Goal: Information Seeking & Learning: Learn about a topic

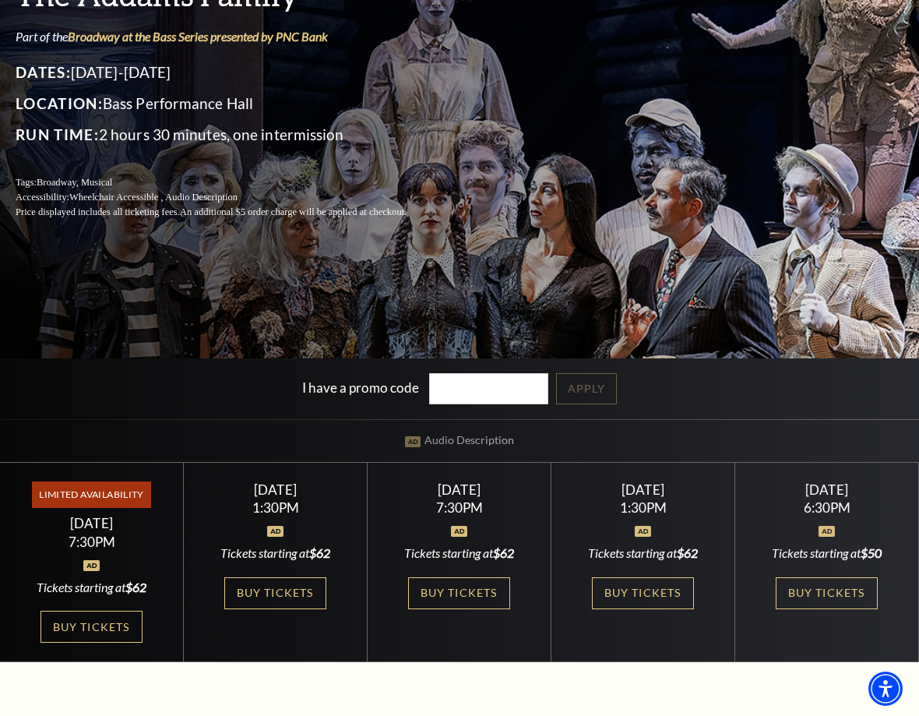
scroll to position [199, 0]
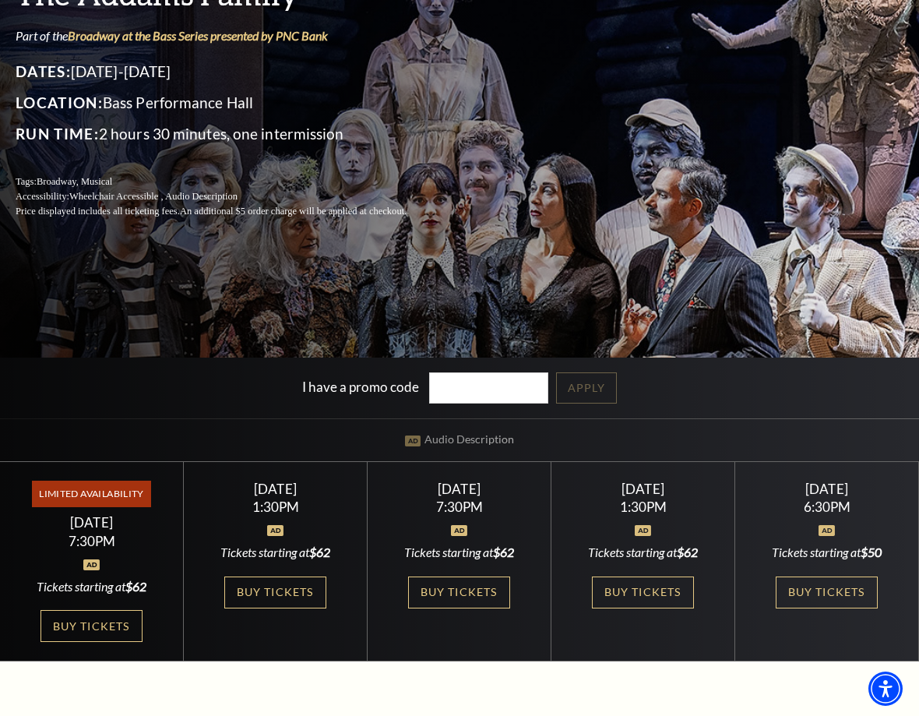
click at [264, 593] on link "Buy Tickets" at bounding box center [274, 592] width 101 height 32
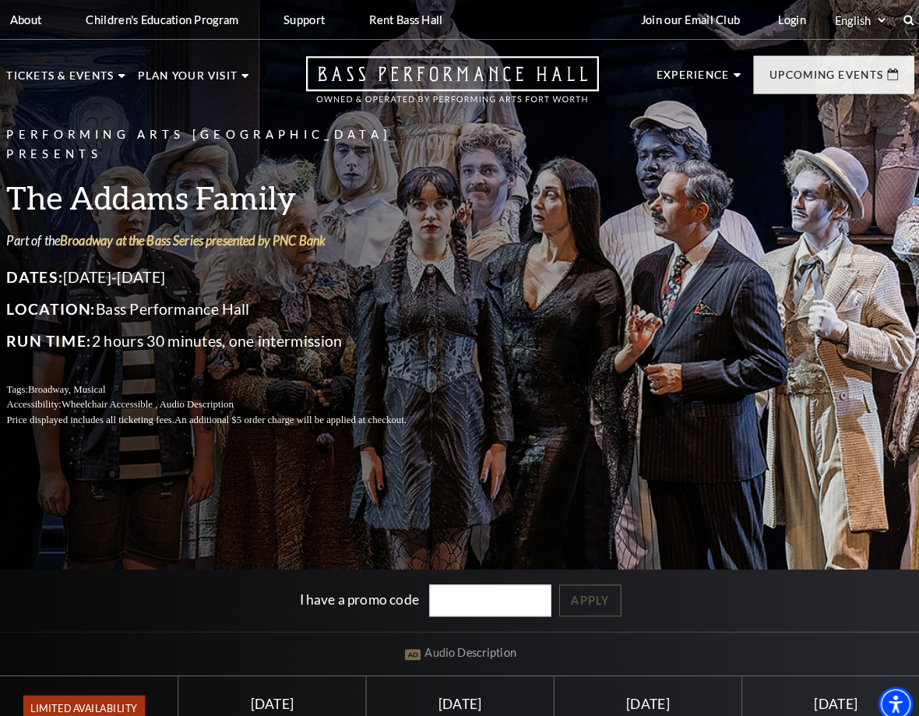
click at [885, 83] on div "Upcoming Events" at bounding box center [824, 73] width 157 height 37
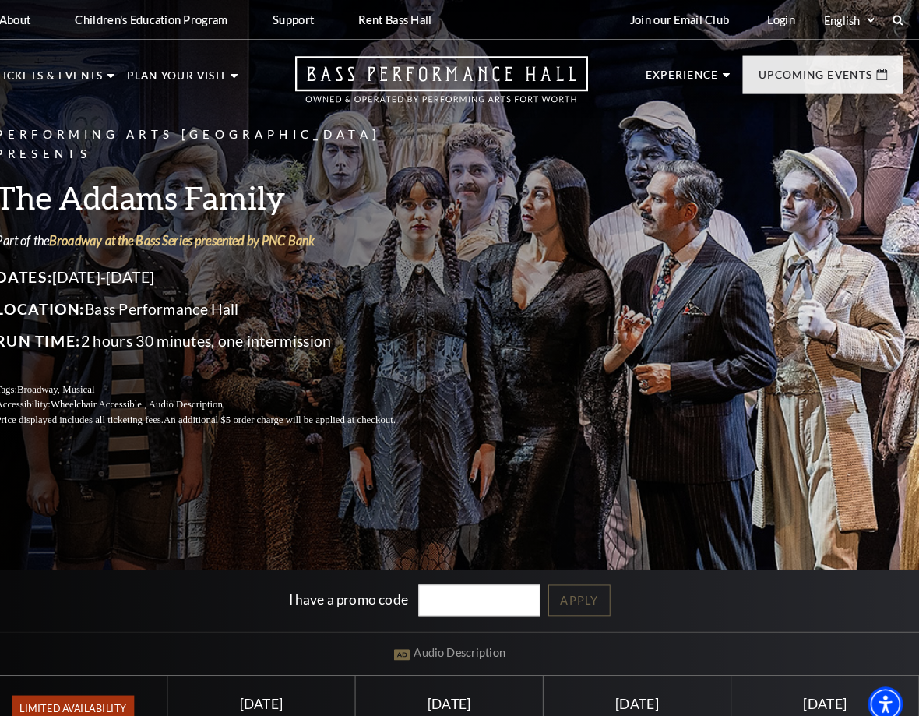
click at [463, 498] on link "View Full Calendar" at bounding box center [459, 508] width 172 height 62
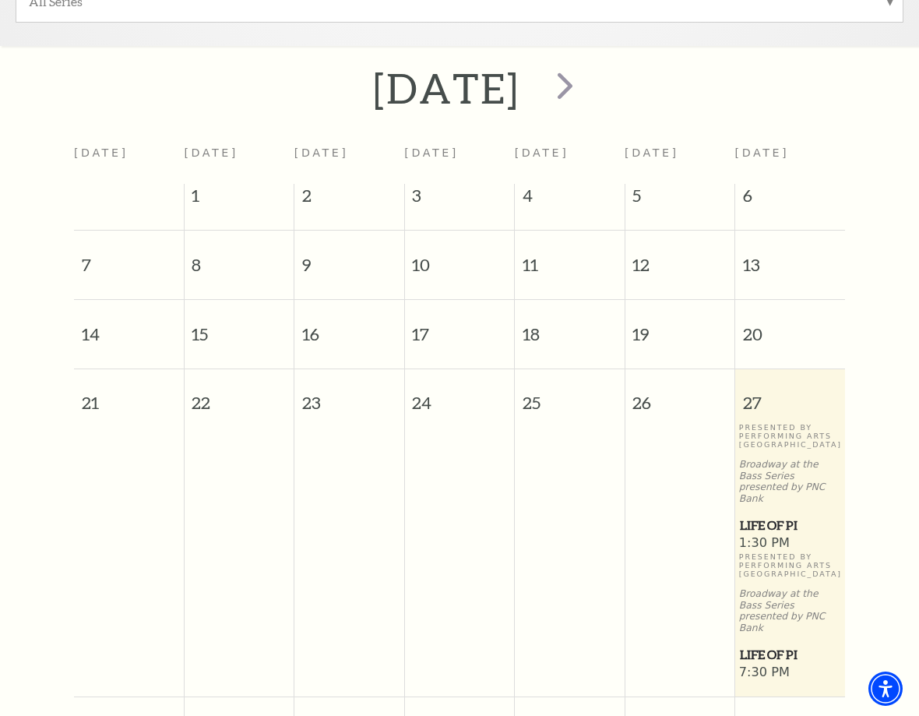
scroll to position [557, 0]
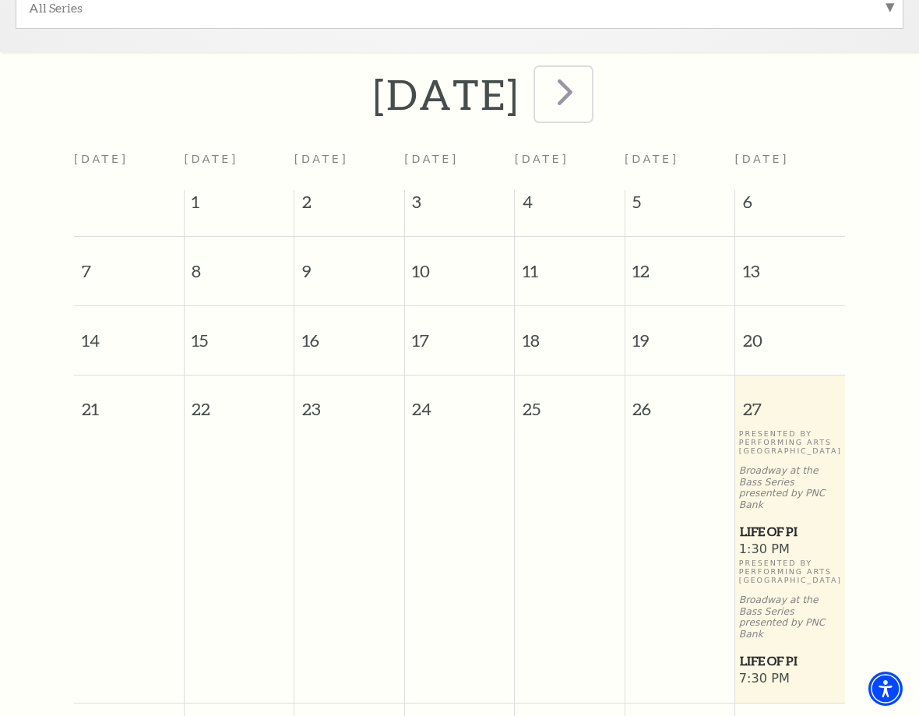
click at [587, 93] on span "next" at bounding box center [565, 91] width 44 height 44
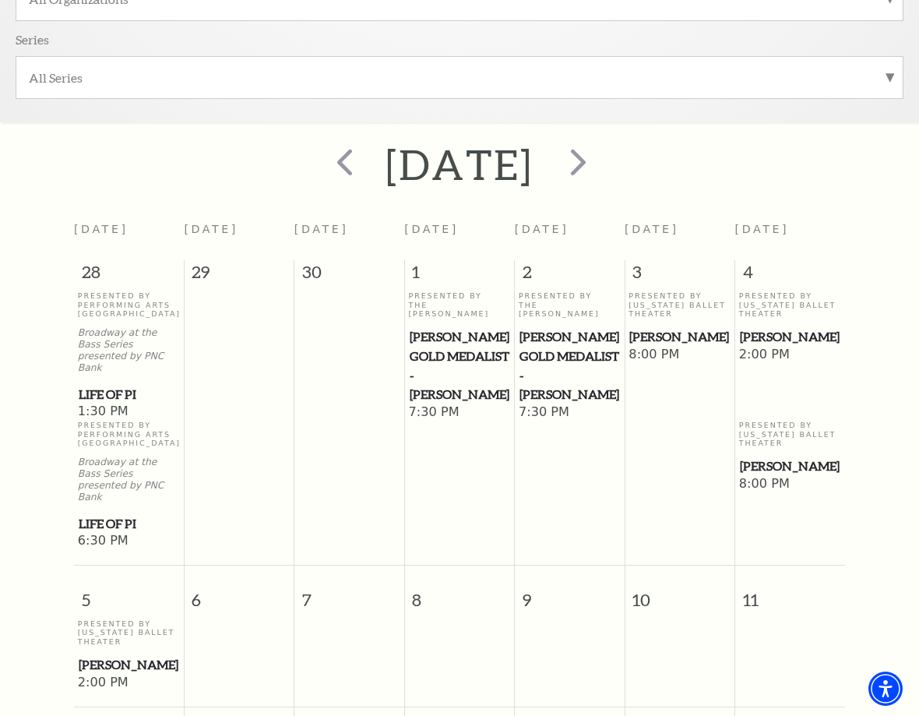
scroll to position [448, 0]
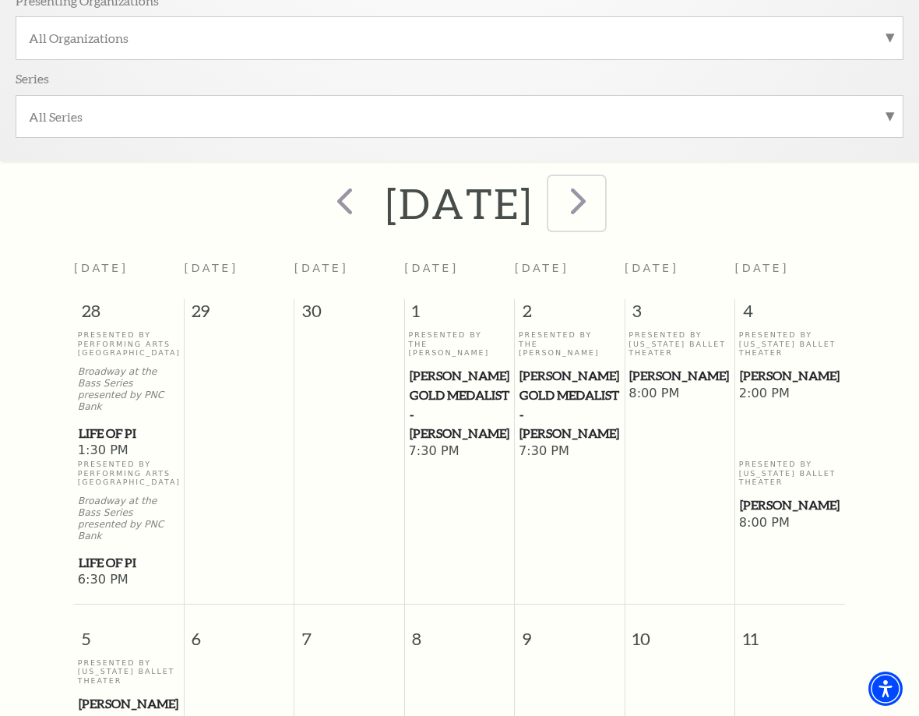
click at [605, 213] on button "next" at bounding box center [576, 203] width 57 height 55
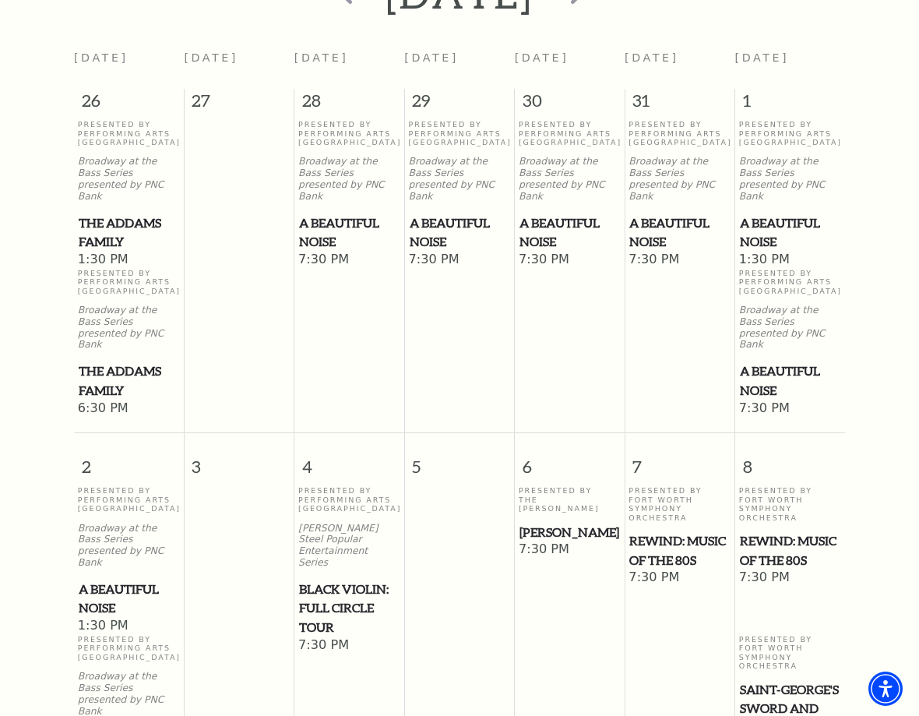
scroll to position [659, 0]
click at [674, 620] on td "Presented By Fort Worth Symphony Orchestra REWIND: Music of the 80s 7:30 PM" at bounding box center [679, 633] width 110 height 297
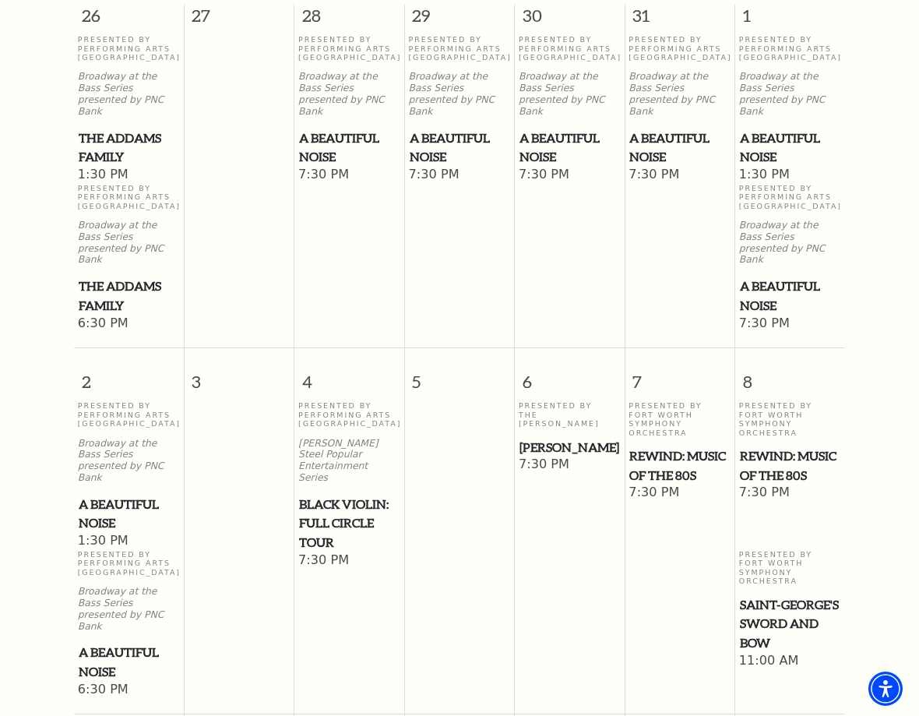
scroll to position [752, 0]
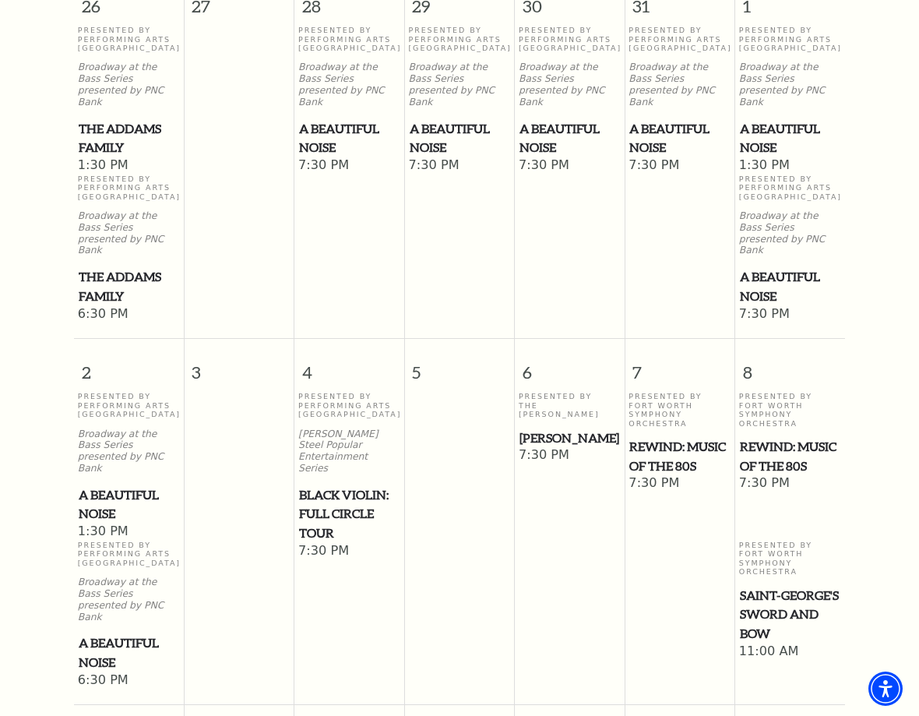
click at [689, 136] on span "A Beautiful Noise" at bounding box center [679, 138] width 100 height 38
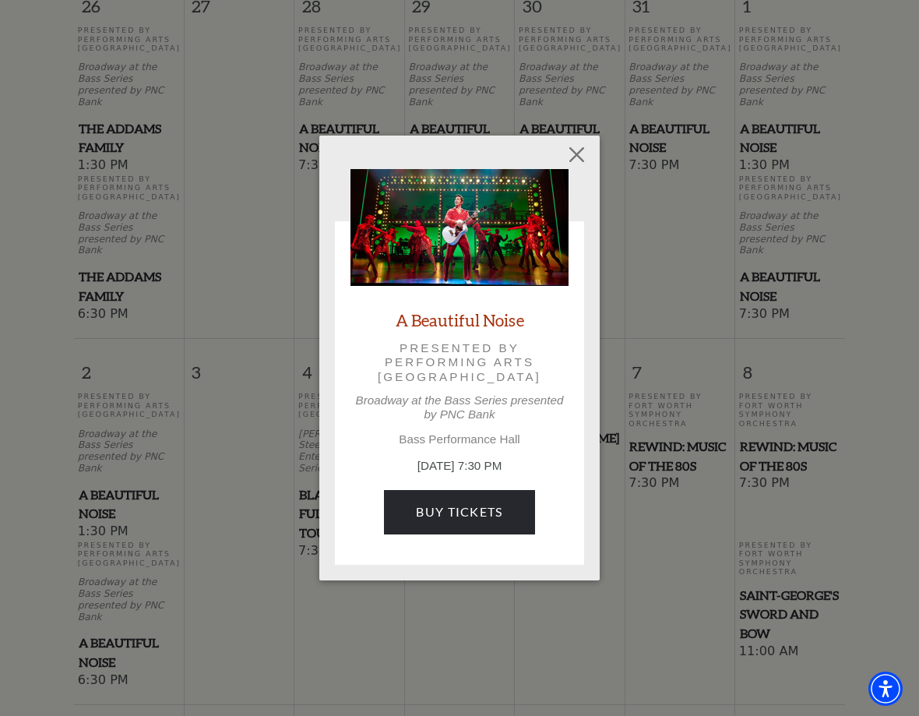
scroll to position [753, 0]
click at [493, 326] on link "A Beautiful Noise" at bounding box center [460, 319] width 128 height 21
click at [472, 329] on link "A Beautiful Noise" at bounding box center [460, 319] width 128 height 21
click at [489, 379] on p "Presented by Performing Arts Fort Worth" at bounding box center [459, 362] width 174 height 43
click at [589, 163] on button "Close" at bounding box center [577, 155] width 30 height 30
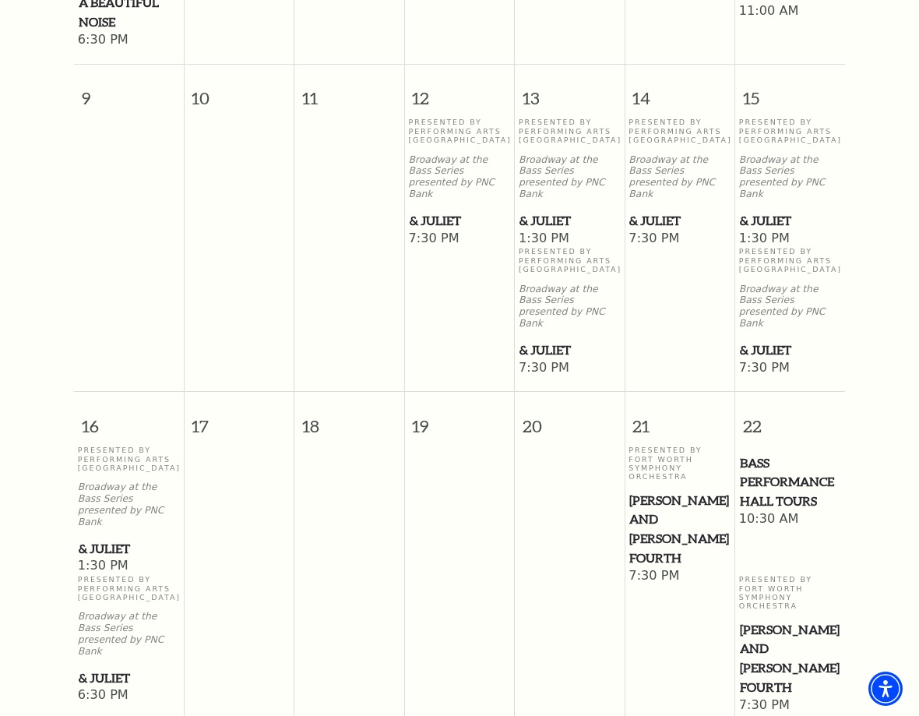
scroll to position [1391, 0]
click at [118, 540] on span "& Juliet" at bounding box center [129, 549] width 100 height 19
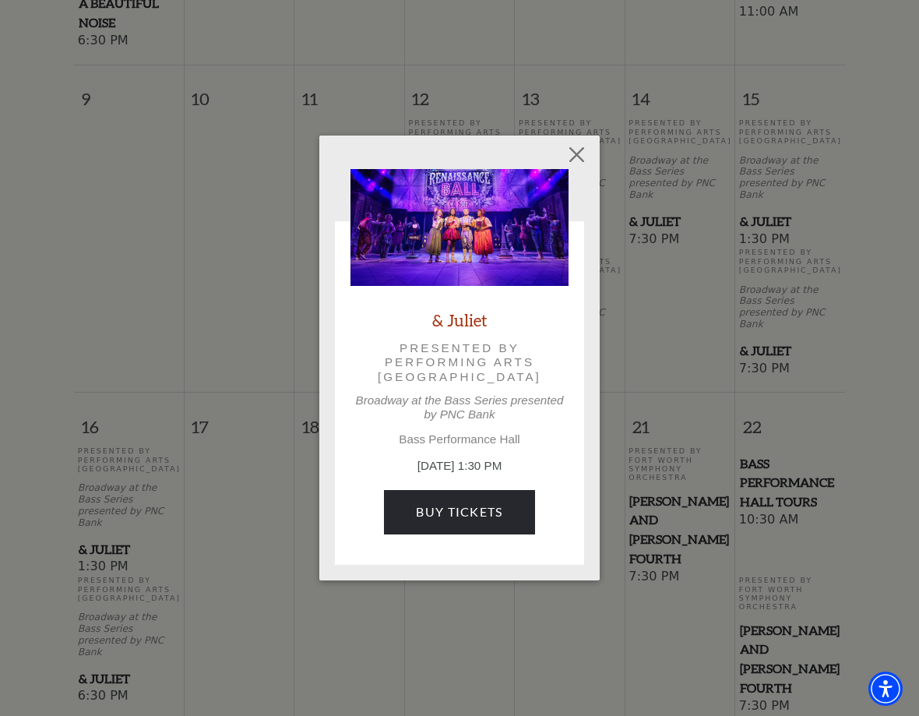
click at [589, 154] on button "Close" at bounding box center [577, 155] width 30 height 30
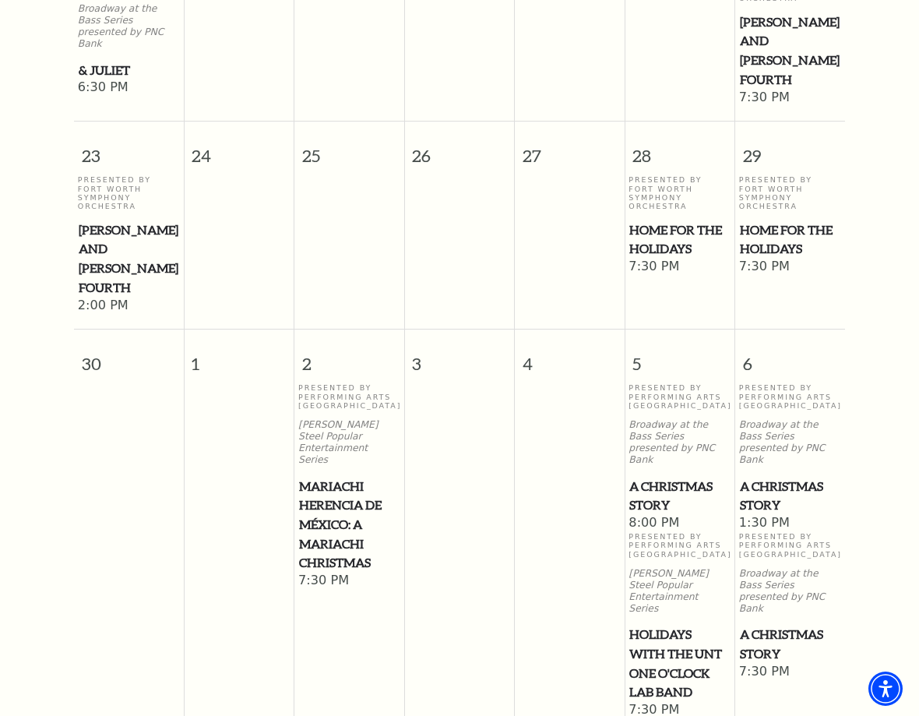
scroll to position [1991, 0]
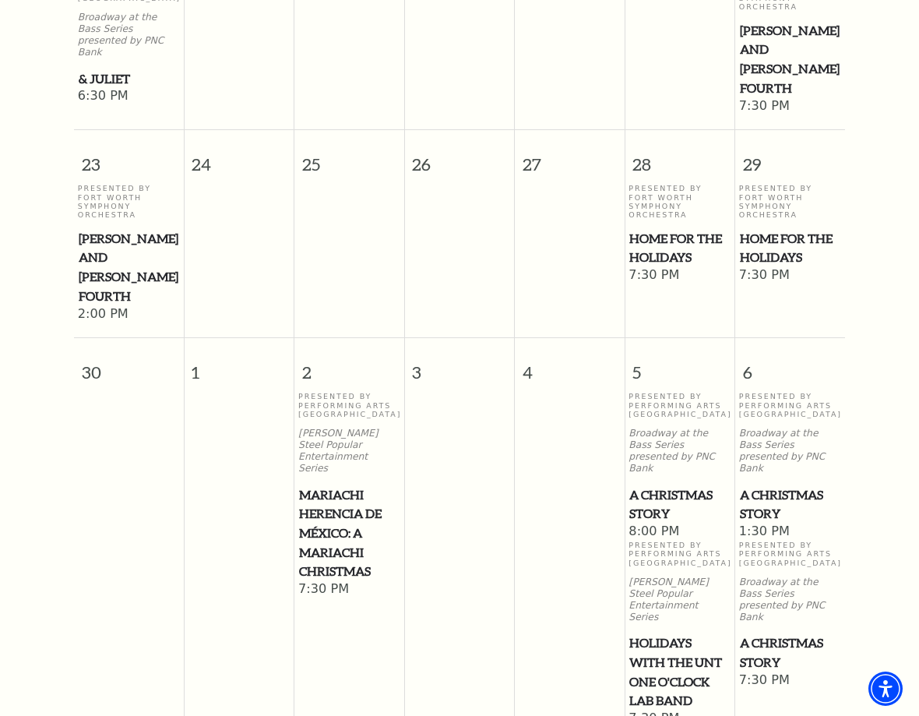
click at [644, 485] on span "A Christmas Story" at bounding box center [679, 504] width 100 height 38
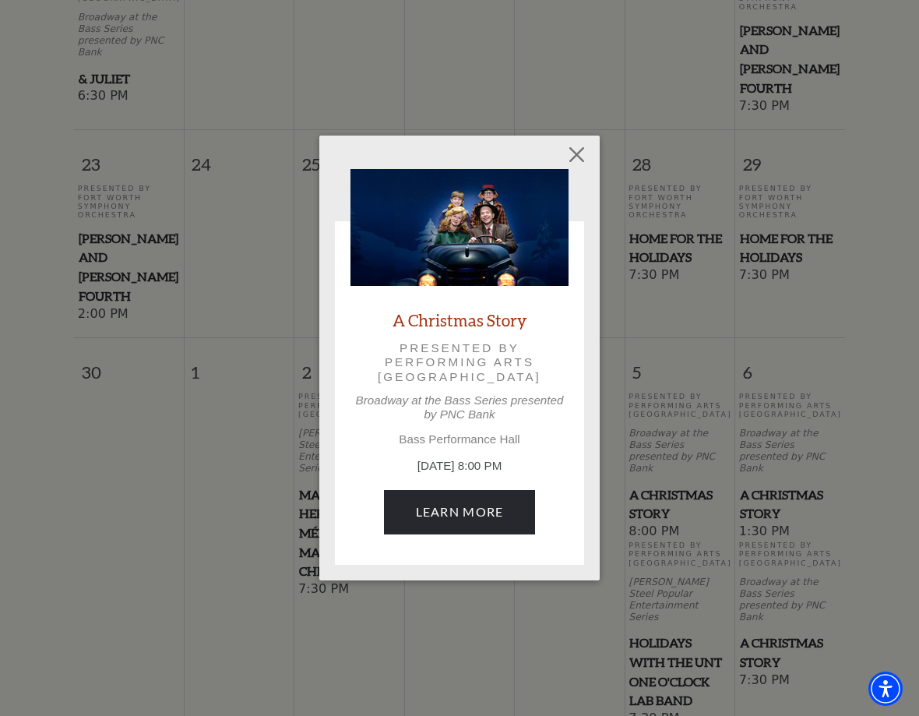
click at [579, 153] on button "Close" at bounding box center [577, 155] width 30 height 30
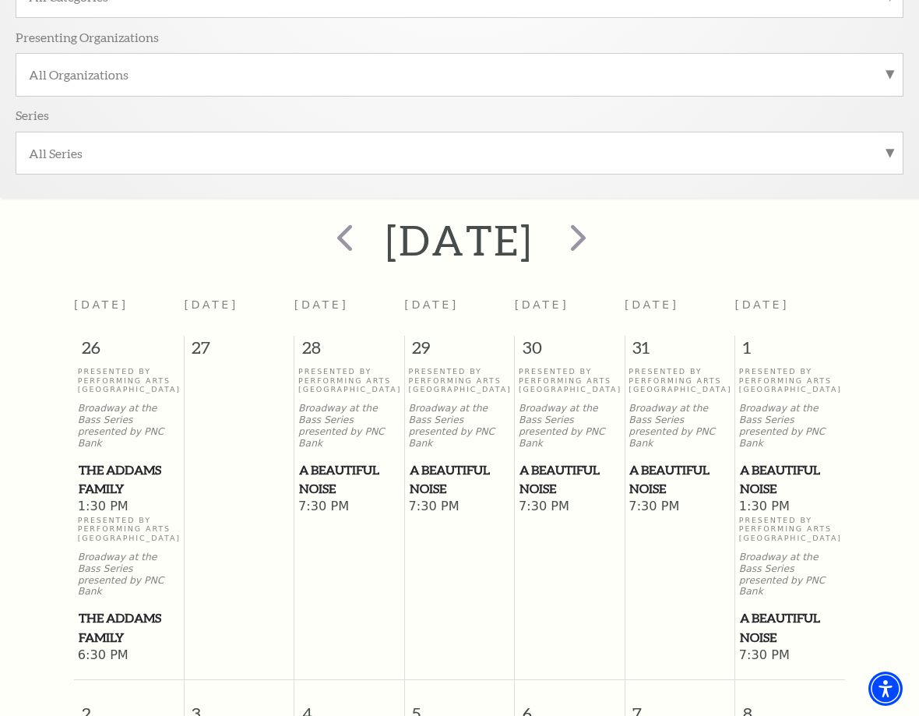
scroll to position [410, 0]
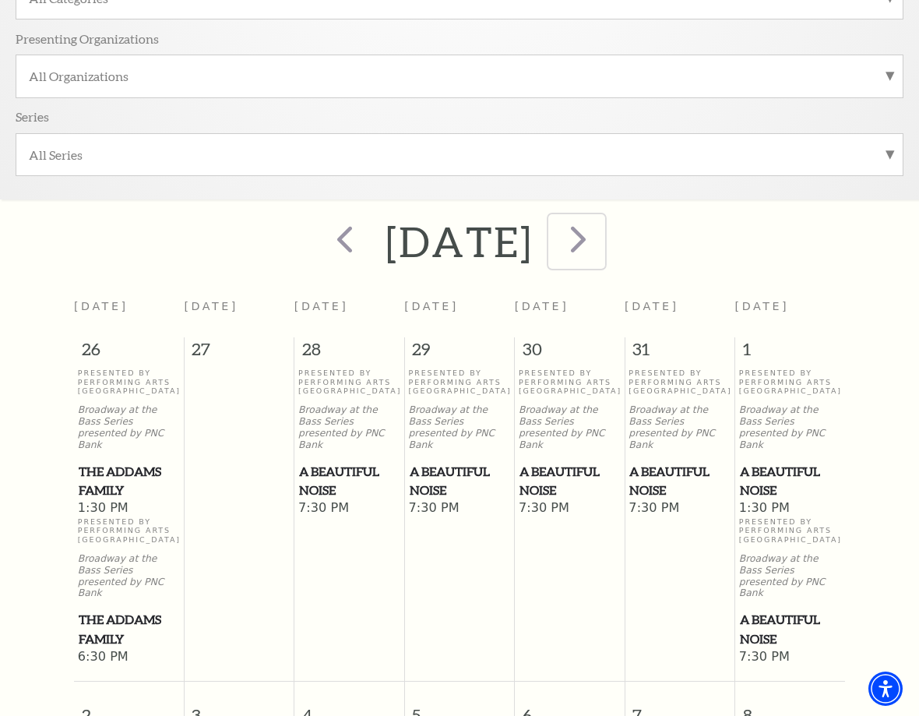
click at [600, 241] on span "next" at bounding box center [578, 238] width 44 height 44
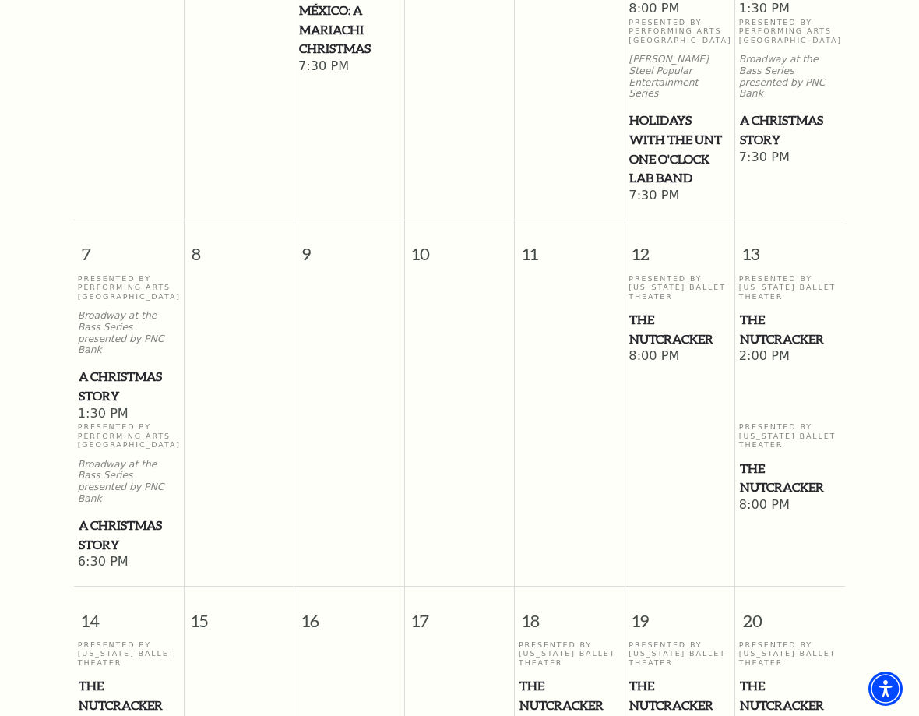
scroll to position [916, 0]
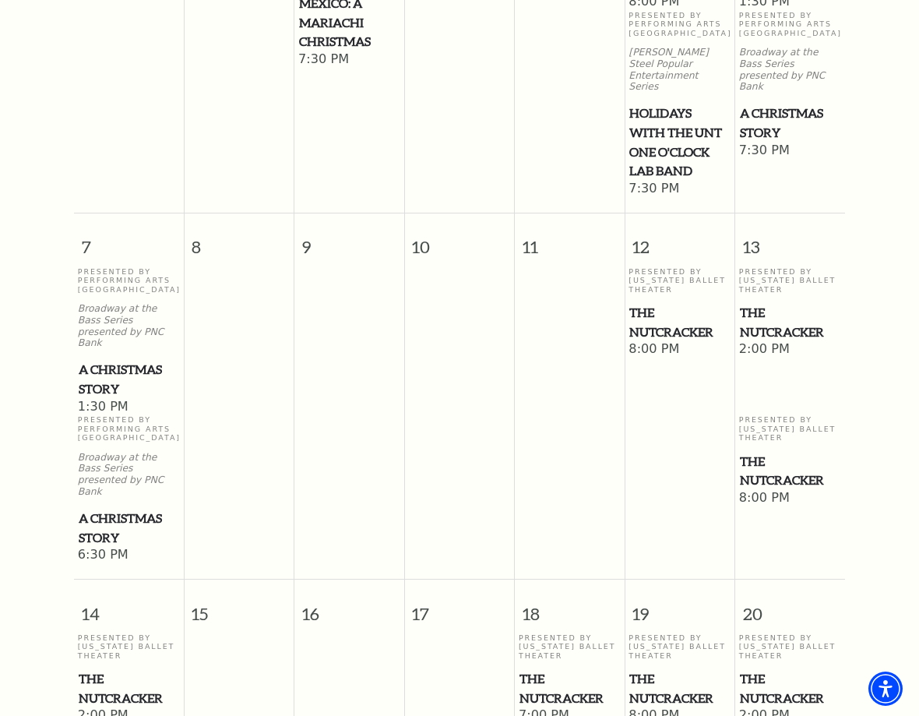
click at [98, 360] on span "A Christmas Story" at bounding box center [129, 379] width 100 height 38
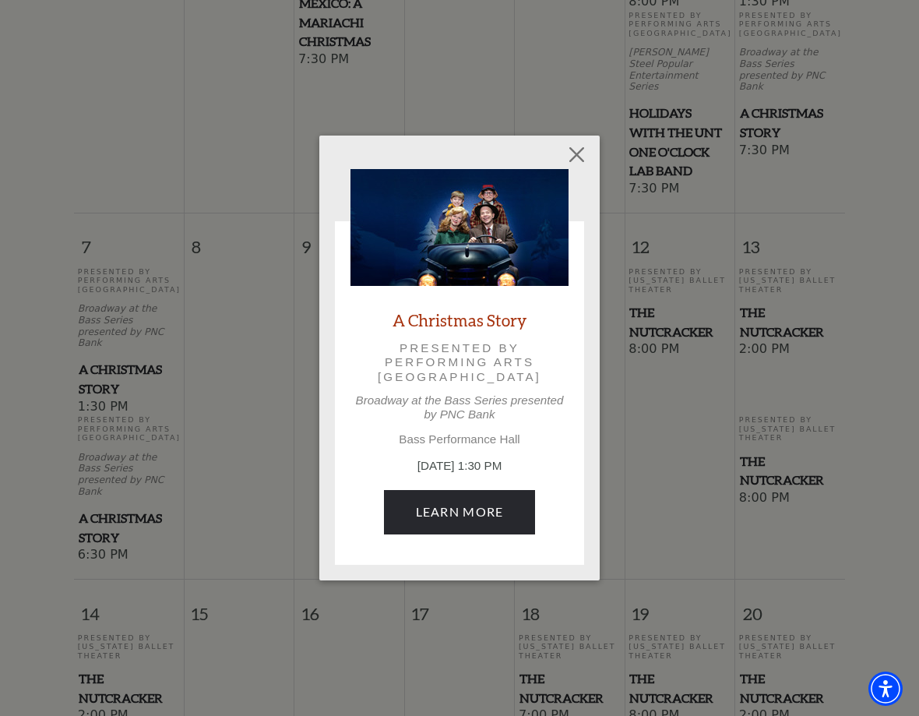
click at [475, 262] on img at bounding box center [459, 227] width 218 height 117
click at [463, 329] on link "A Christmas Story" at bounding box center [459, 319] width 134 height 21
click at [562, 150] on button "Close" at bounding box center [577, 155] width 30 height 30
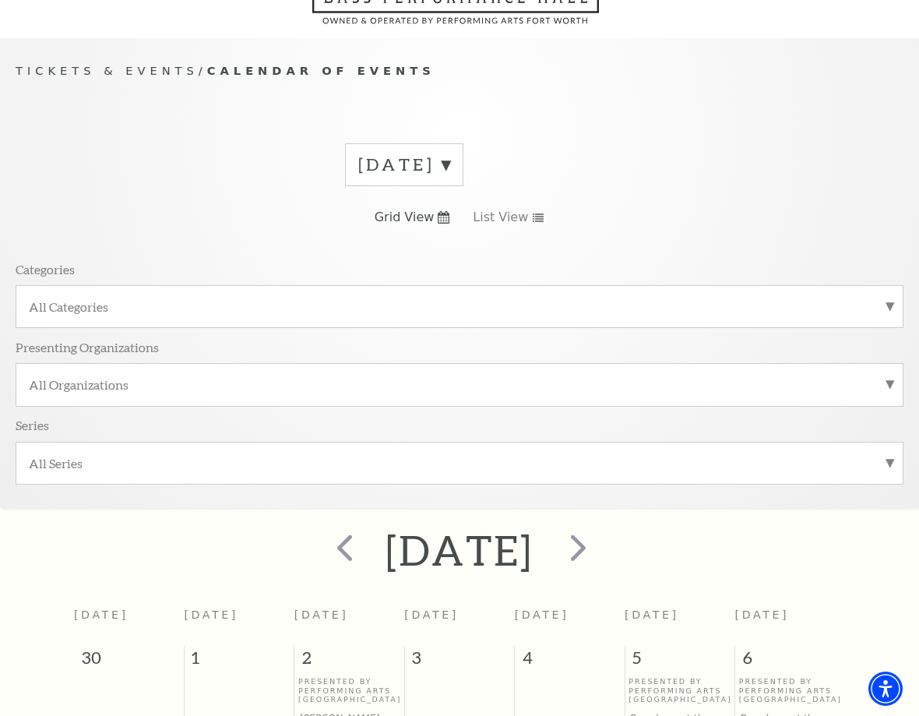
scroll to position [153, 0]
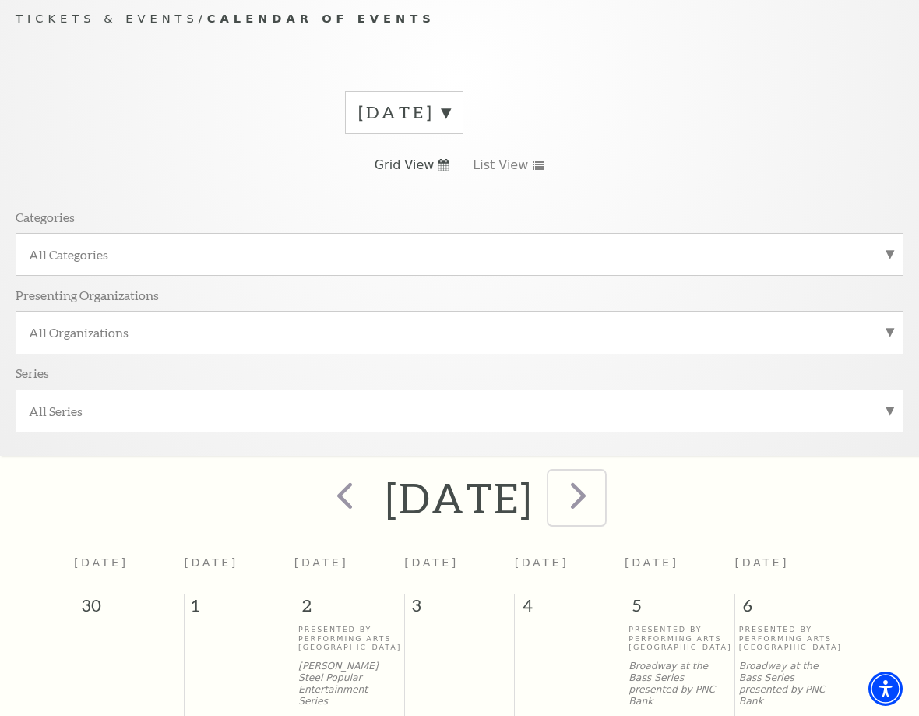
click at [600, 500] on span "next" at bounding box center [578, 495] width 44 height 44
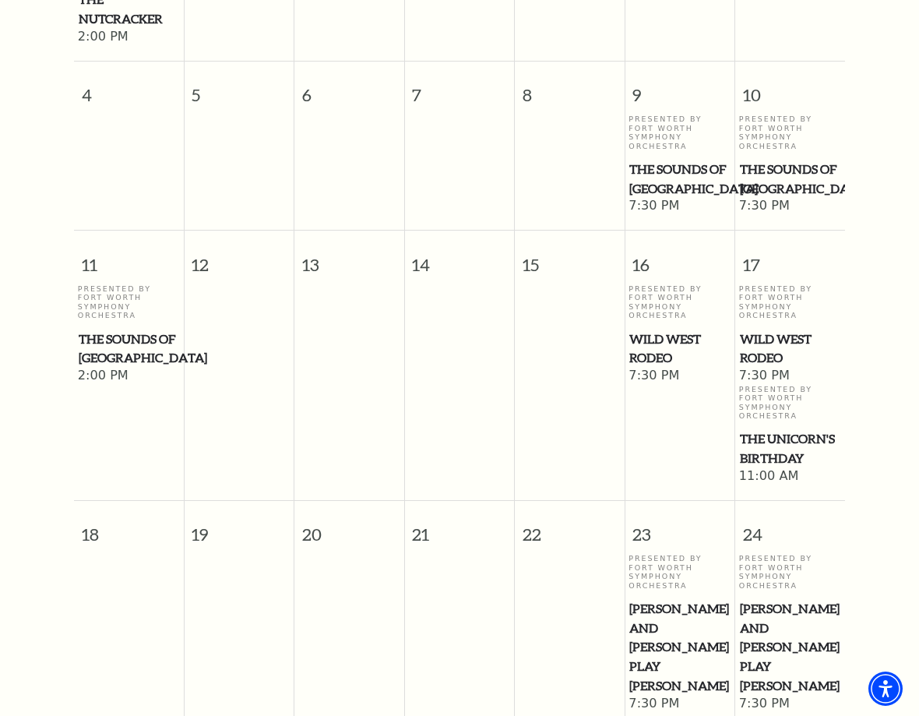
scroll to position [826, 0]
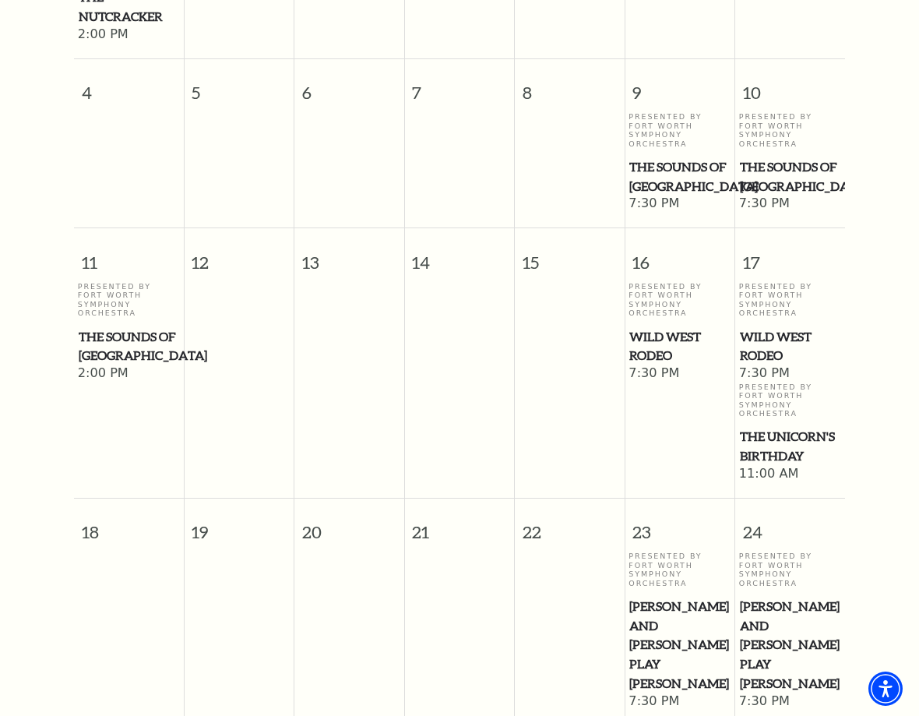
click at [660, 356] on span "Wild West Rodeo" at bounding box center [679, 346] width 100 height 38
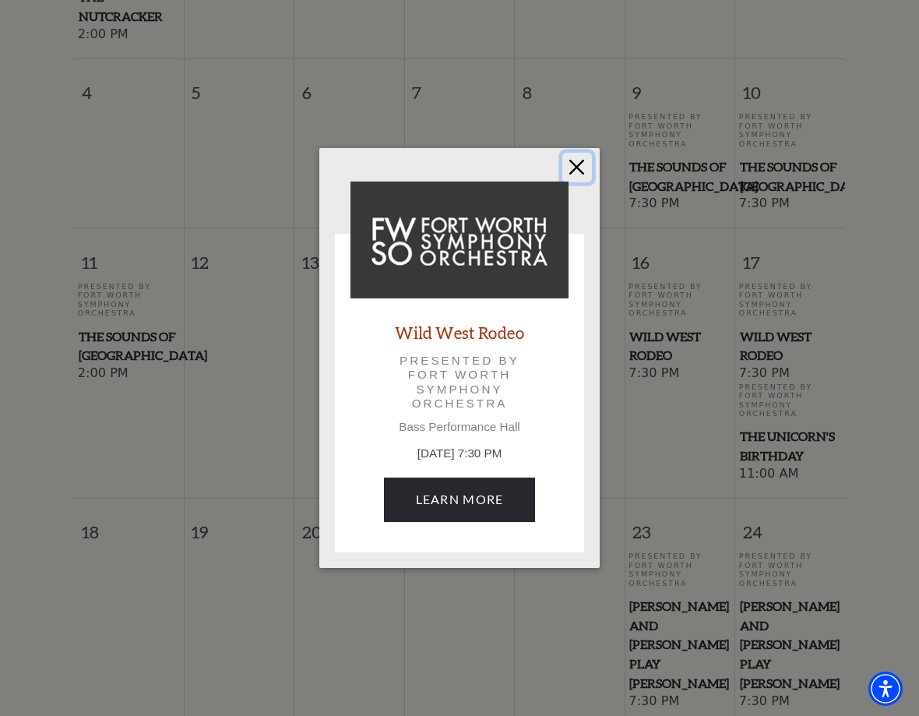
click at [589, 174] on button "Close" at bounding box center [577, 168] width 30 height 30
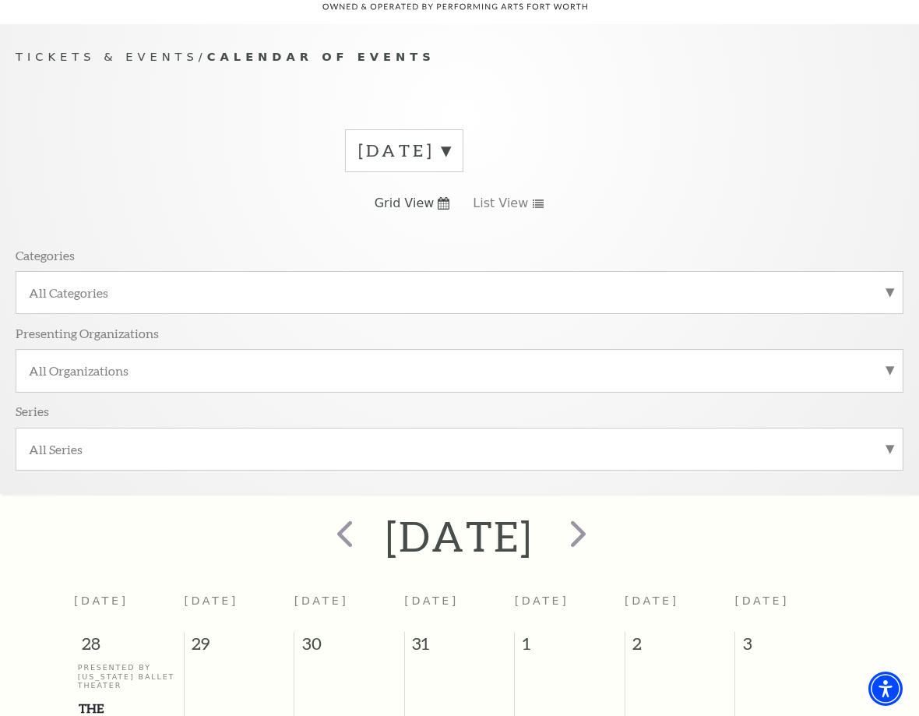
scroll to position [121, 0]
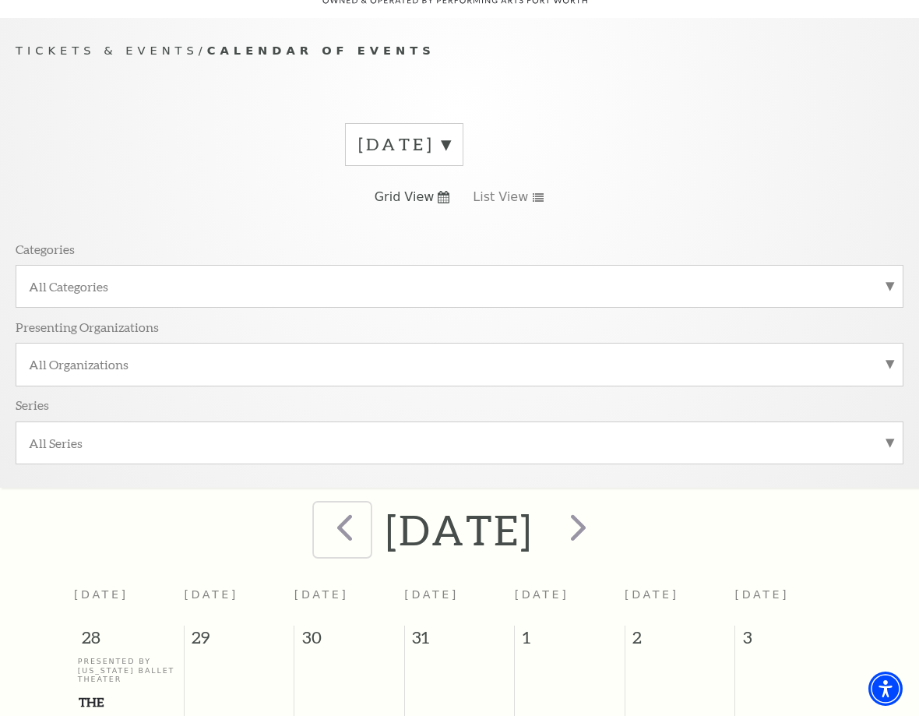
click at [314, 523] on button "prev" at bounding box center [342, 529] width 57 height 55
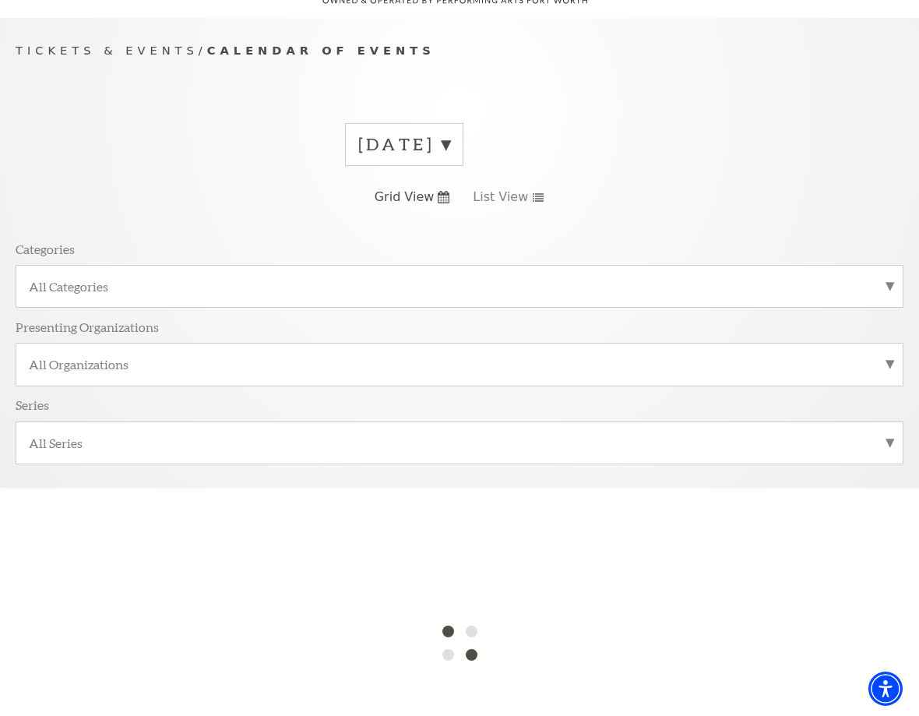
click at [450, 144] on label "January 2026" at bounding box center [404, 144] width 92 height 24
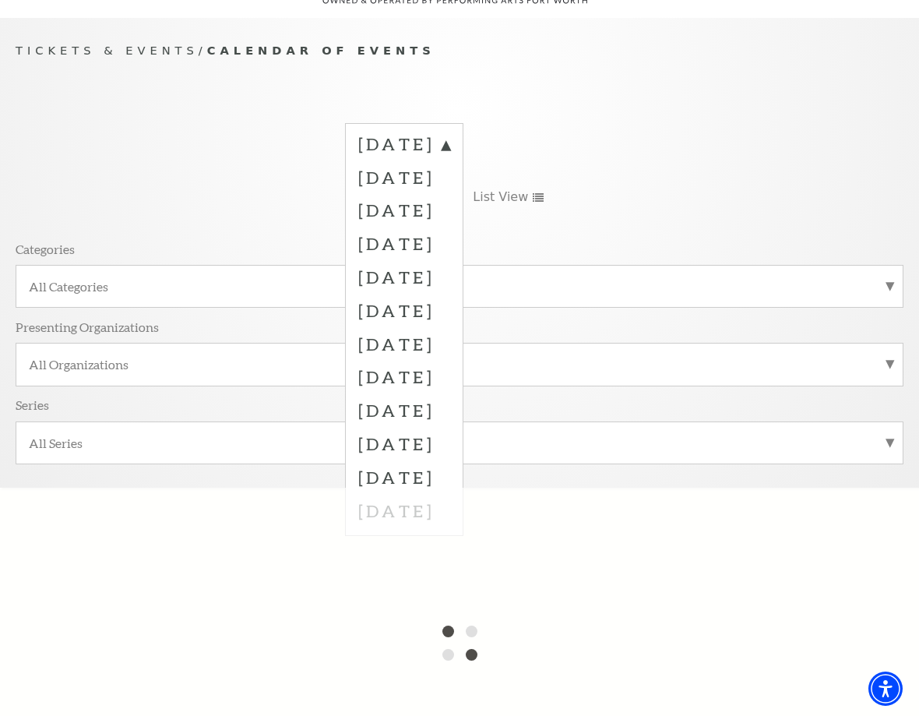
click at [448, 180] on label "October 2025" at bounding box center [404, 176] width 92 height 33
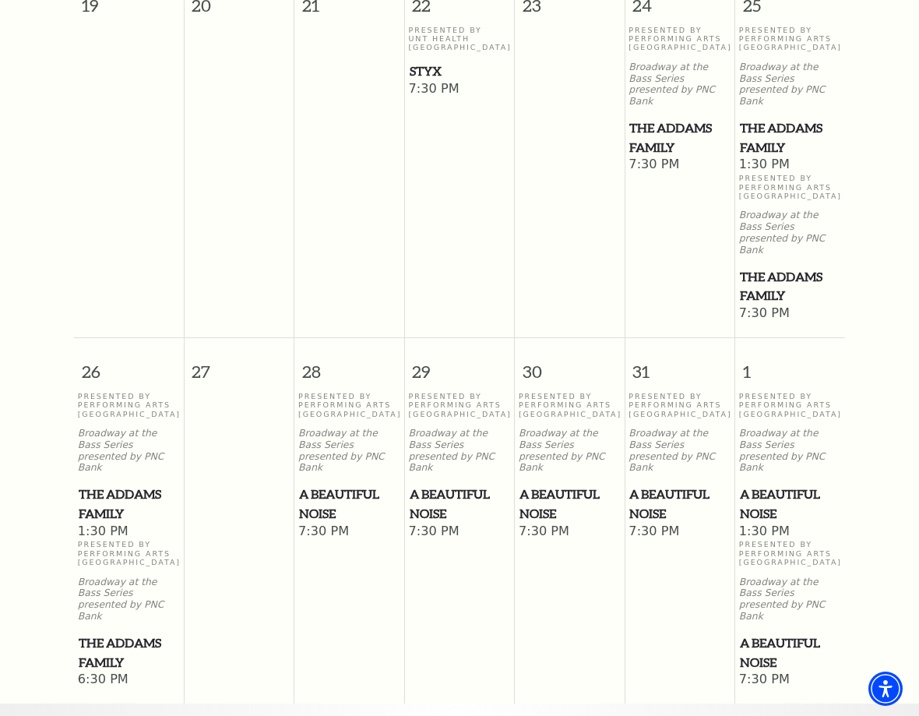
scroll to position [1440, 0]
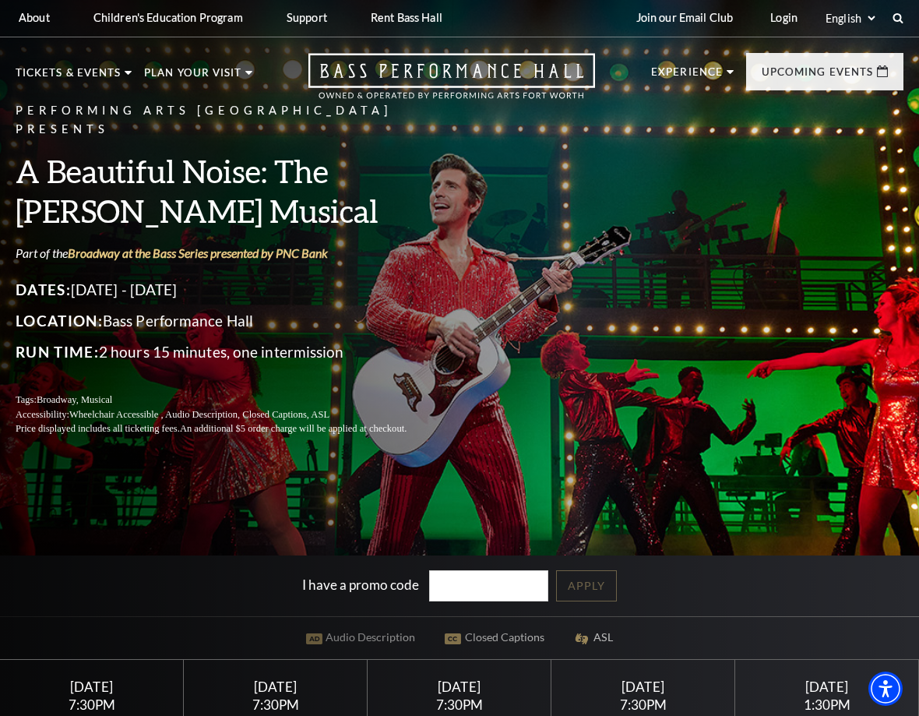
scroll to position [1, 0]
